Goal: Navigation & Orientation: Find specific page/section

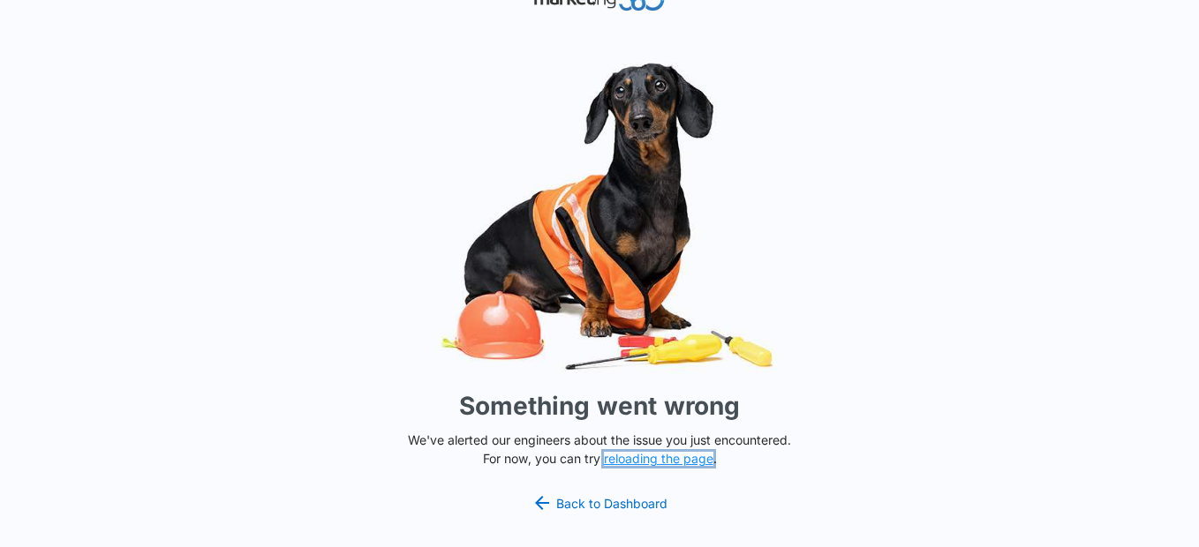
click at [635, 459] on button "reloading the page" at bounding box center [658, 459] width 109 height 14
click at [585, 500] on link "Back to Dashboard" at bounding box center [600, 503] width 136 height 21
click at [1188, 243] on div "Something went wrong We've alerted our engineers about the issue you just encou…" at bounding box center [599, 273] width 1199 height 547
